Goal: Transaction & Acquisition: Purchase product/service

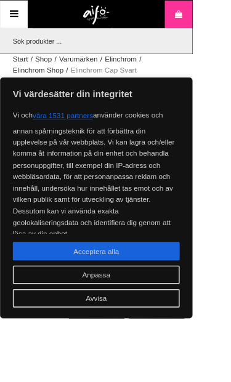
click at [59, 272] on p "Vi och våra 1531 partners använder cookies och annan spårningsteknik för att fö…" at bounding box center [115, 208] width 200 height 160
